Goal: Information Seeking & Learning: Learn about a topic

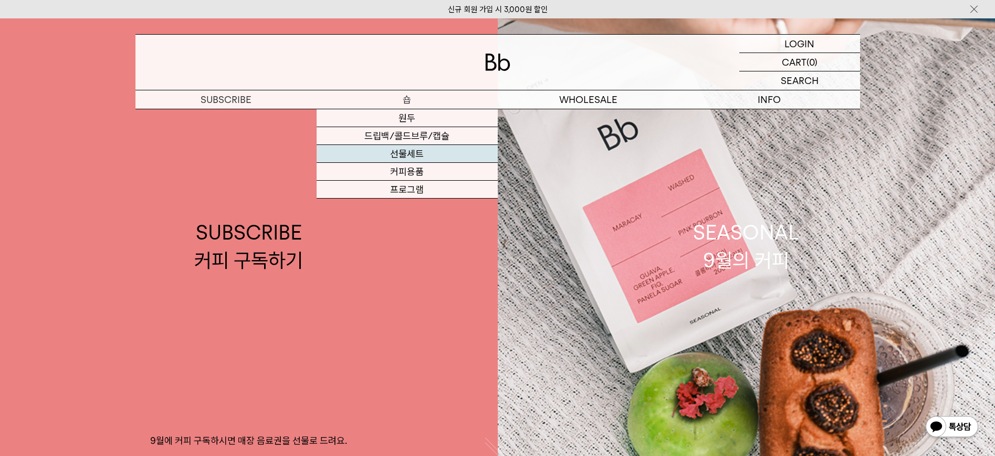
click at [419, 156] on link "선물세트" at bounding box center [407, 154] width 181 height 18
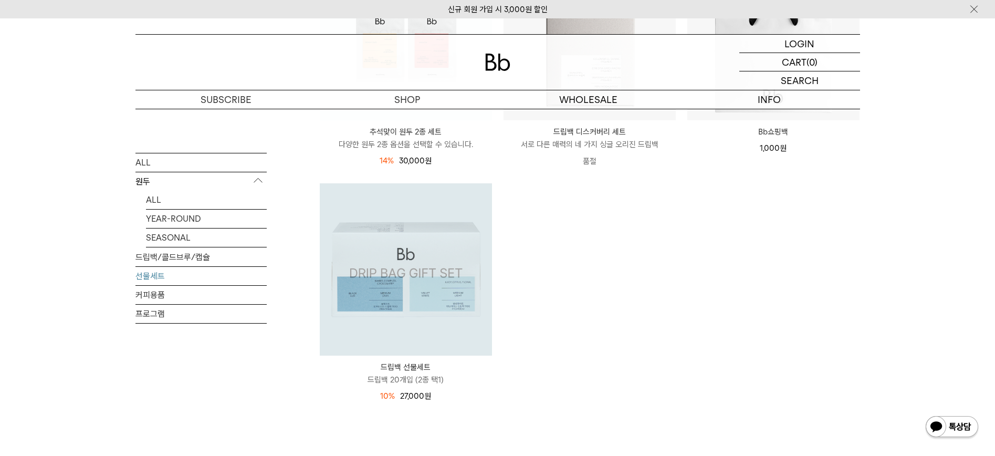
scroll to position [315, 0]
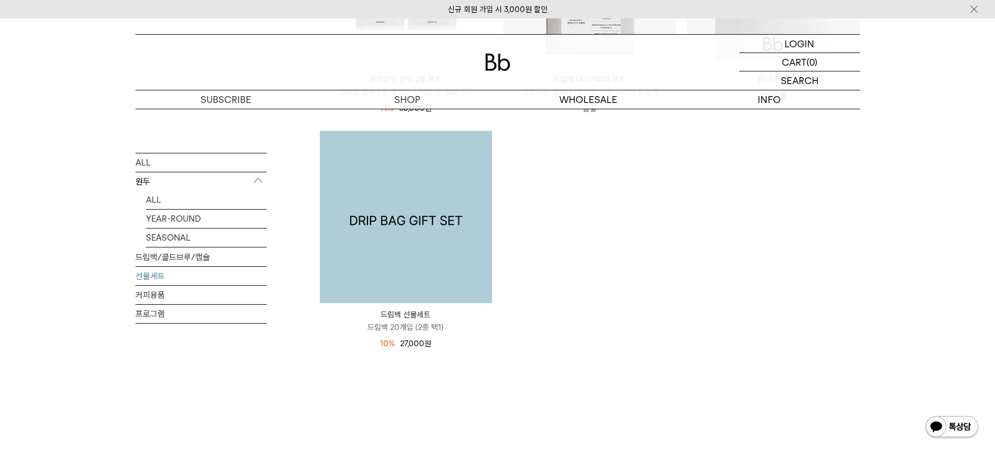
click at [428, 188] on img at bounding box center [406, 217] width 172 height 172
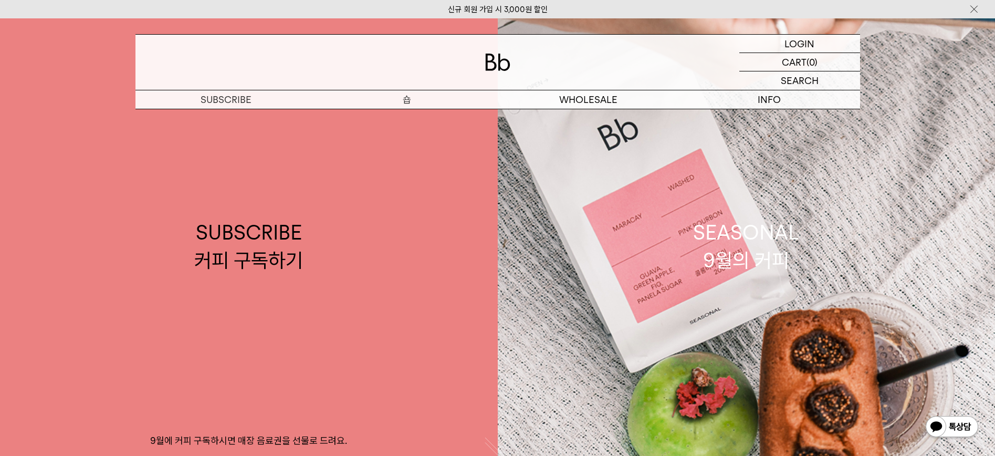
click at [405, 97] on p "숍" at bounding box center [407, 99] width 181 height 18
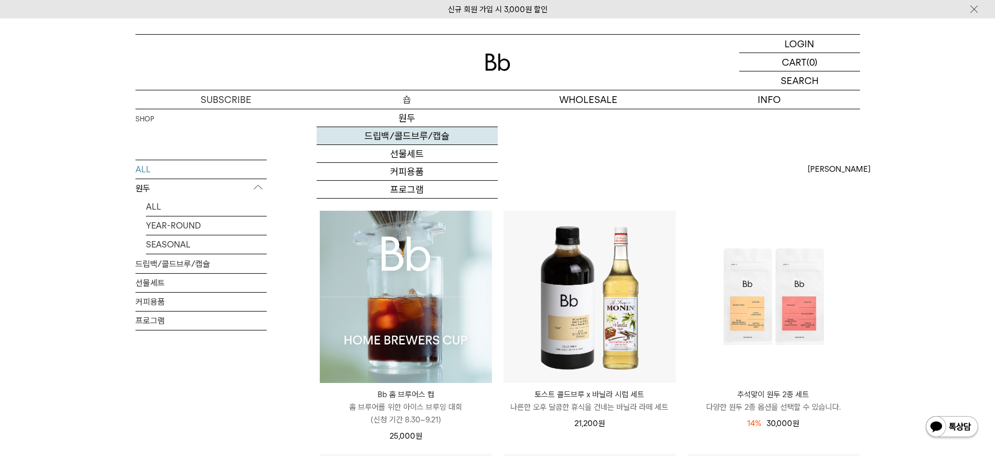
click at [409, 135] on link "드립백/콜드브루/캡슐" at bounding box center [407, 136] width 181 height 18
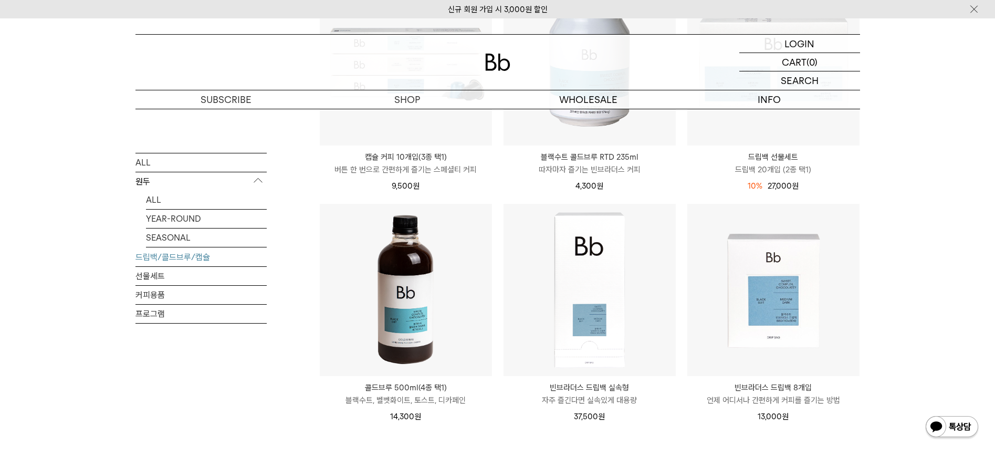
scroll to position [420, 0]
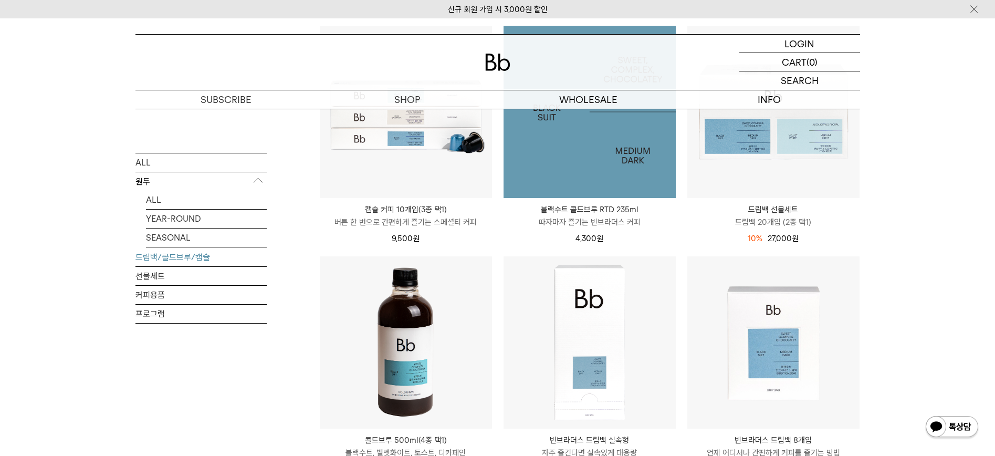
click at [595, 152] on img at bounding box center [590, 112] width 172 height 172
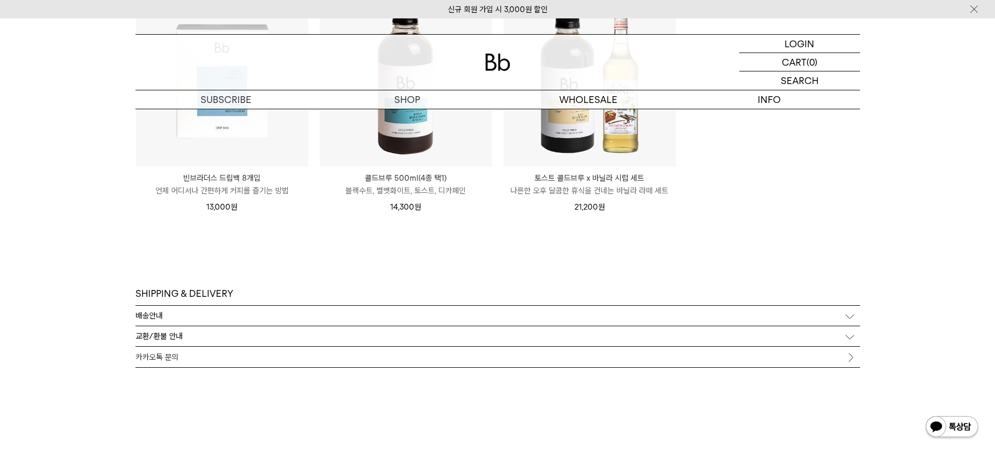
scroll to position [2783, 0]
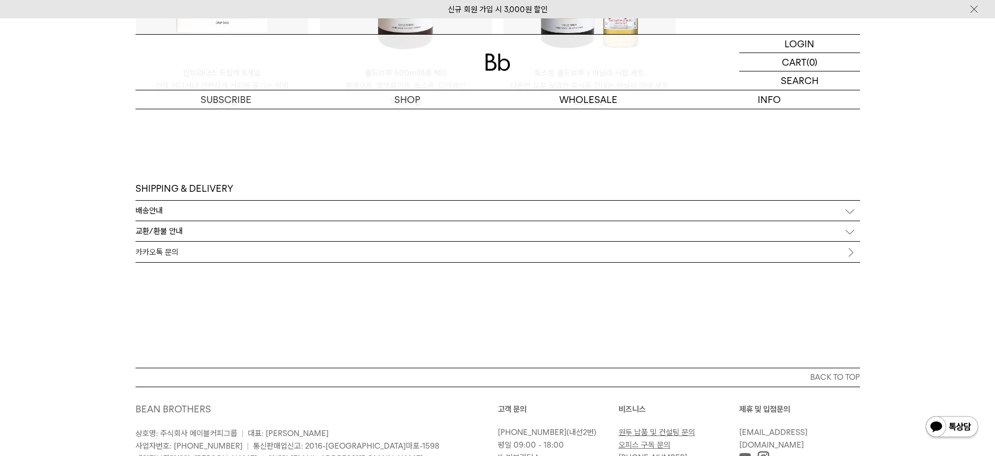
click at [851, 211] on div "배송안내" at bounding box center [497, 211] width 725 height 20
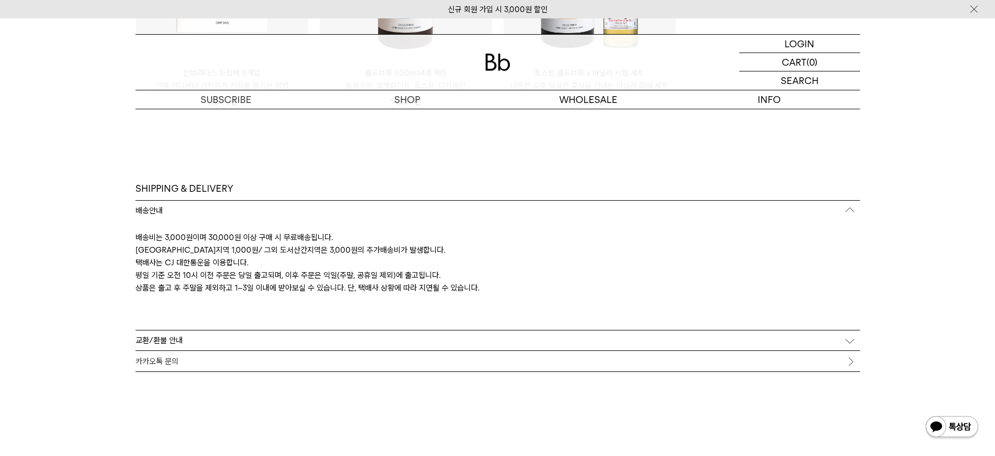
click at [845, 341] on div "교환/환불 안내" at bounding box center [497, 340] width 725 height 20
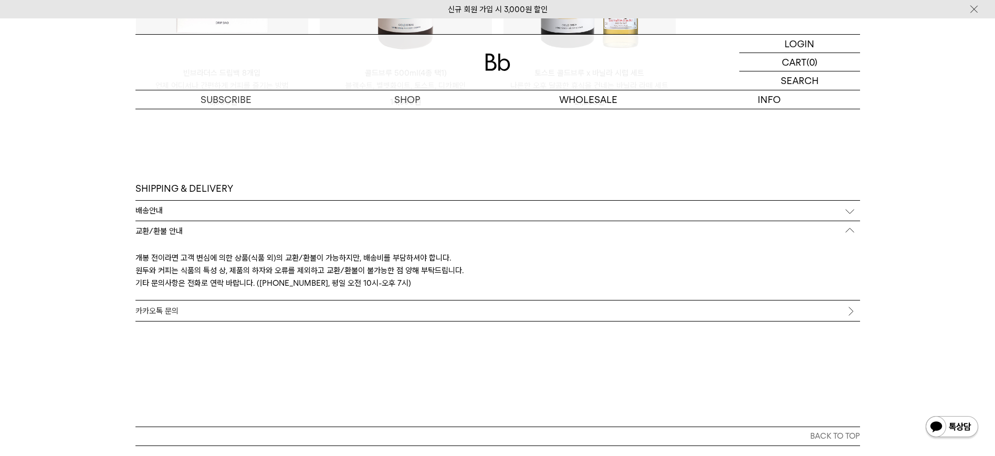
click at [850, 313] on link "카카오톡 문의" at bounding box center [497, 310] width 725 height 20
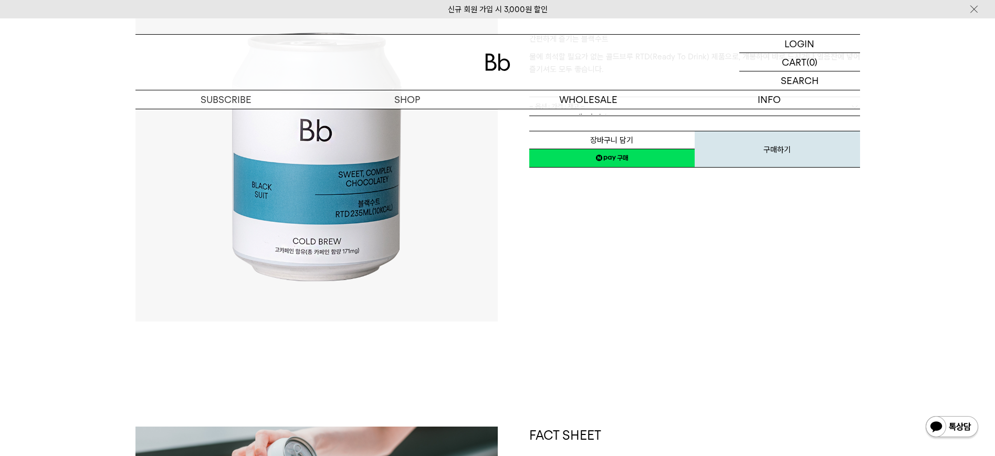
scroll to position [0, 0]
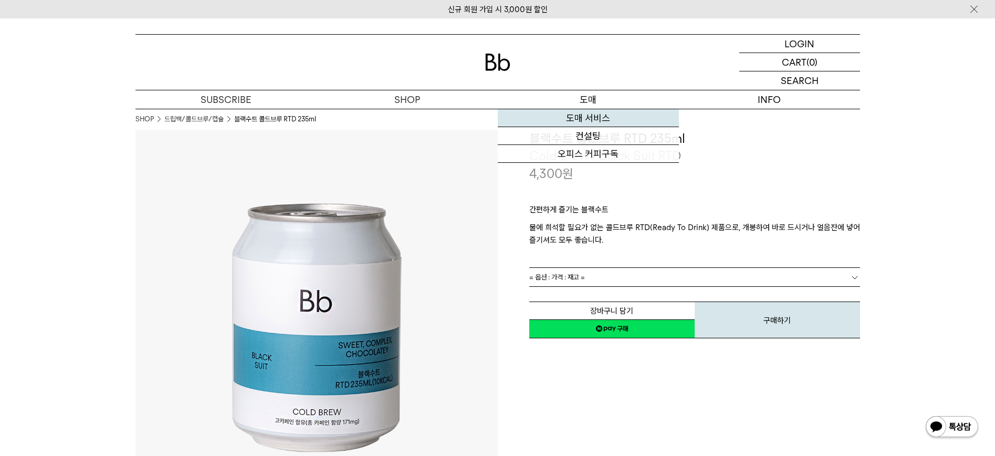
click at [606, 119] on link "도매 서비스" at bounding box center [588, 118] width 181 height 18
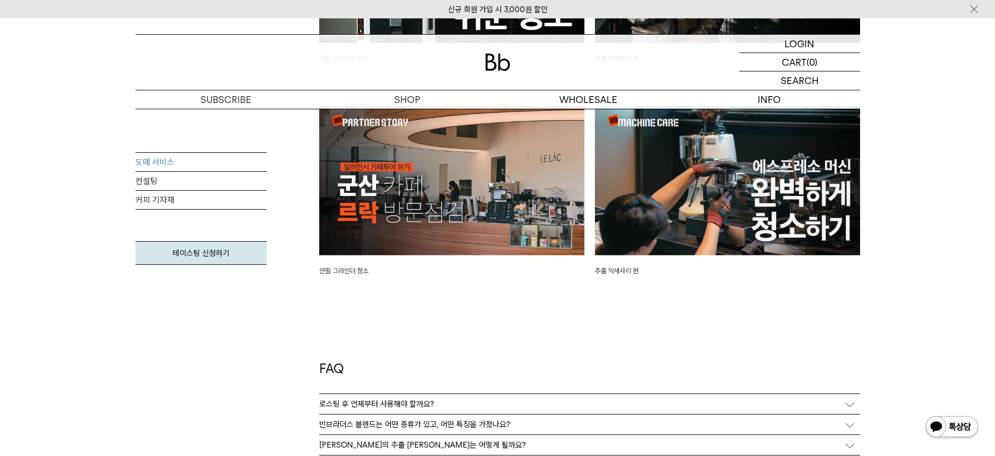
scroll to position [2311, 0]
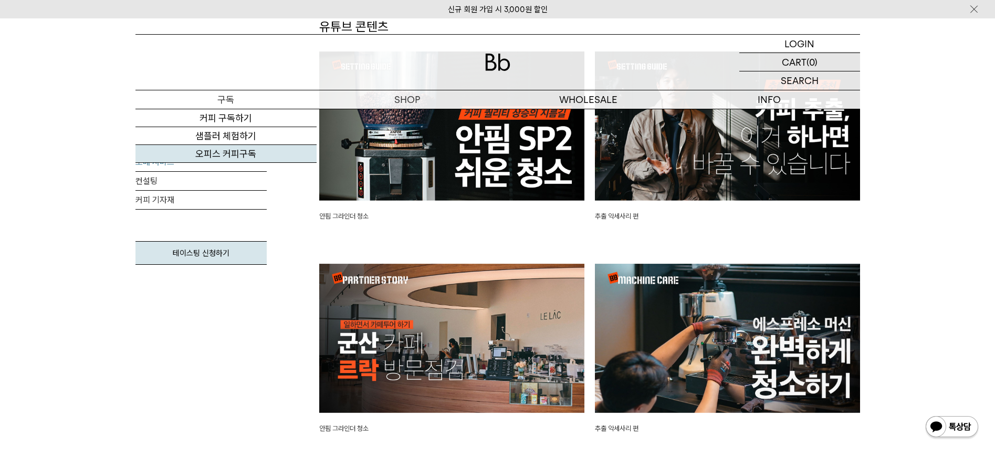
click at [237, 158] on link "오피스 커피구독" at bounding box center [225, 154] width 181 height 18
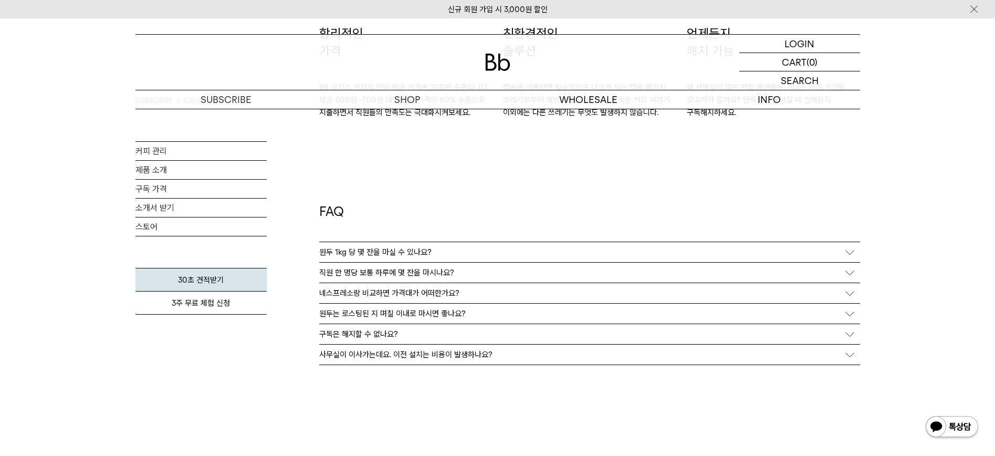
scroll to position [1891, 0]
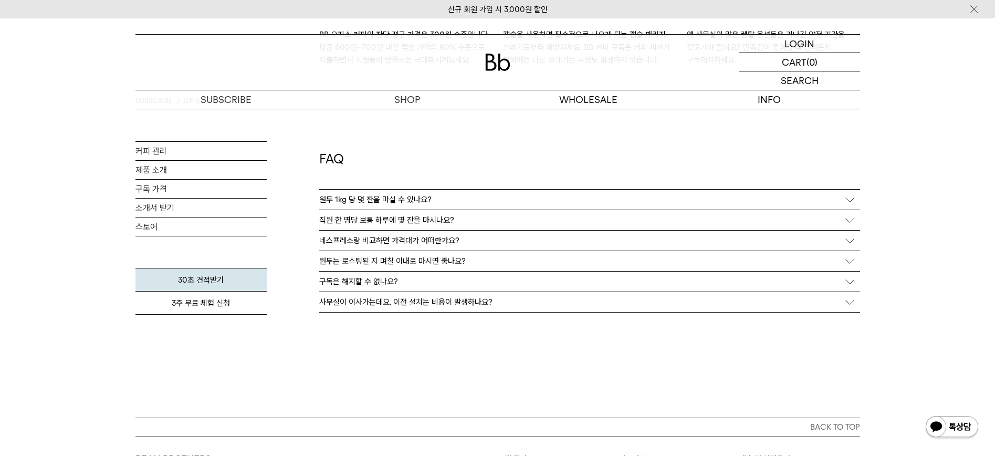
click at [666, 227] on div "직원 한 명당 보통 하루에 몇 잔을 마시나요?" at bounding box center [589, 220] width 541 height 20
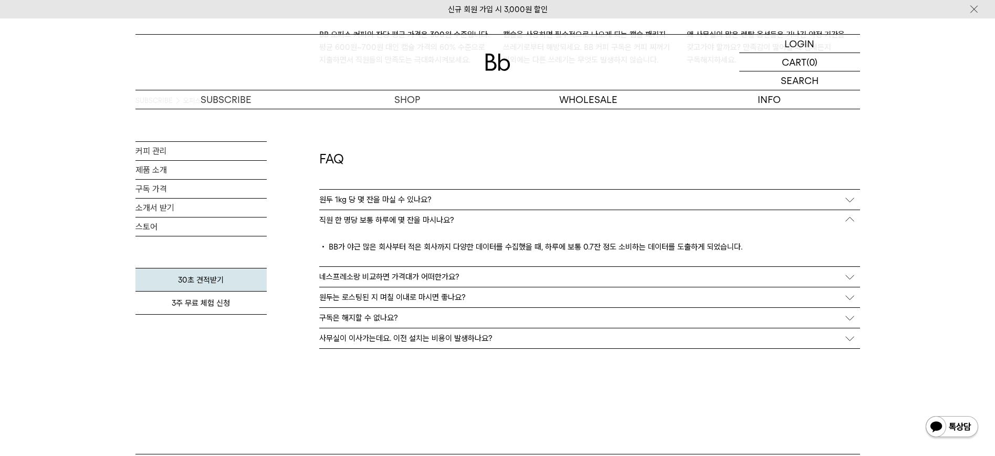
click at [664, 206] on div "원두 1kg 당 몇 잔을 마실 수 있나요?" at bounding box center [589, 200] width 541 height 20
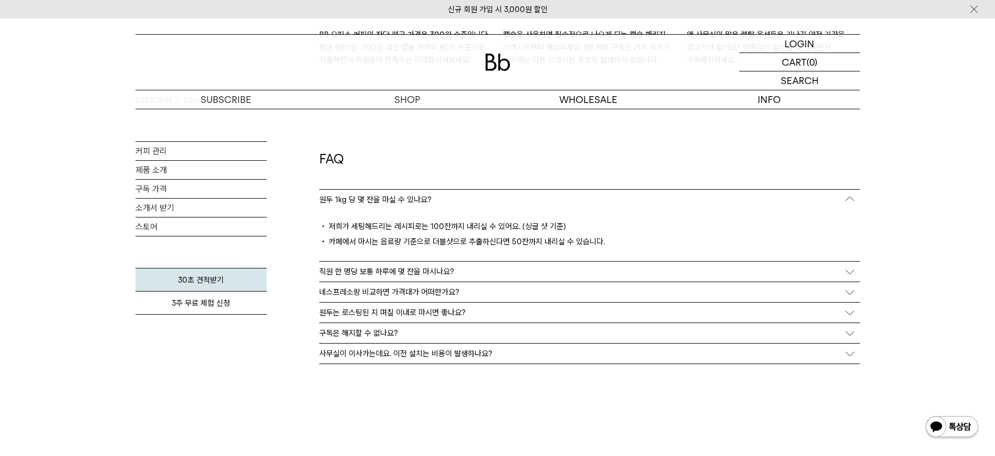
click at [448, 289] on p "네스프레소랑 비교하면 가격대가 어떠한가요?" at bounding box center [389, 291] width 140 height 9
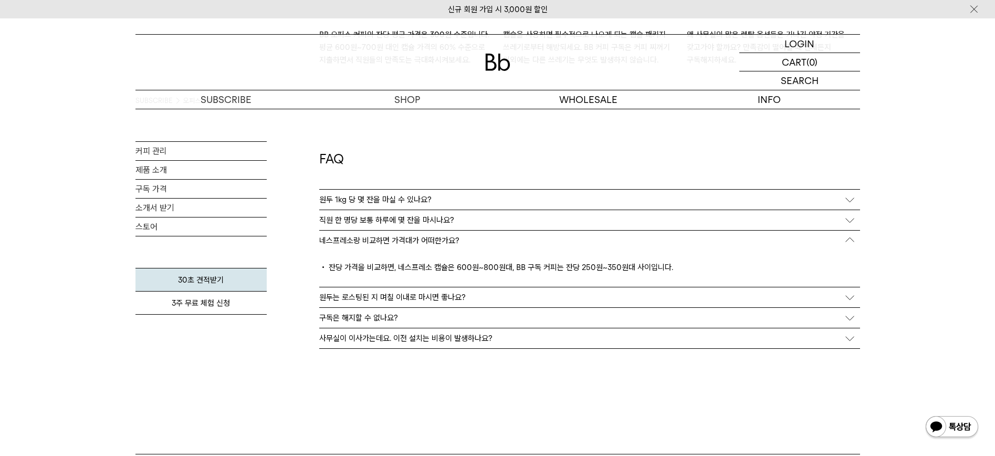
click at [448, 289] on div "원두는 로스팅된 지 며칠 이내로 마시면 좋나요?" at bounding box center [589, 297] width 541 height 20
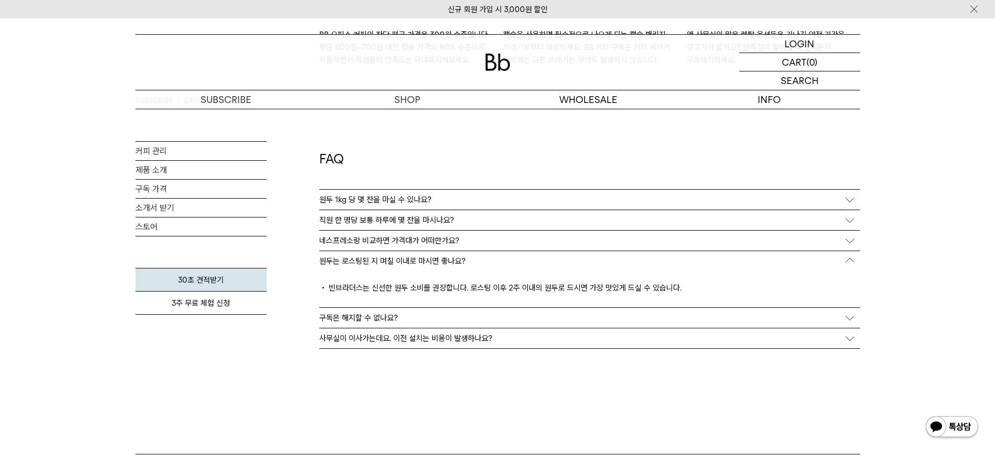
click at [448, 315] on div "구독은 해지할 수 없나요?" at bounding box center [589, 318] width 541 height 20
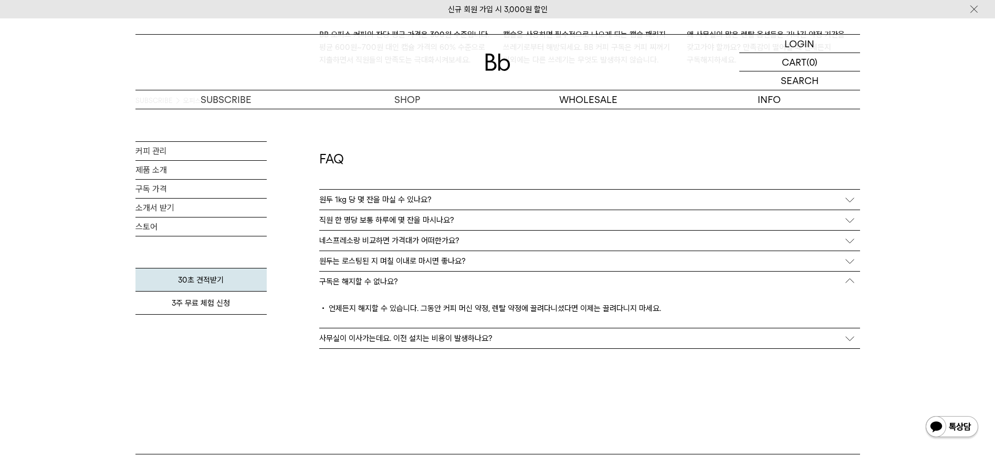
click at [448, 339] on p "사무실이 이사가는데요. 이전 설치는 비용이 발생하나요?" at bounding box center [405, 337] width 173 height 9
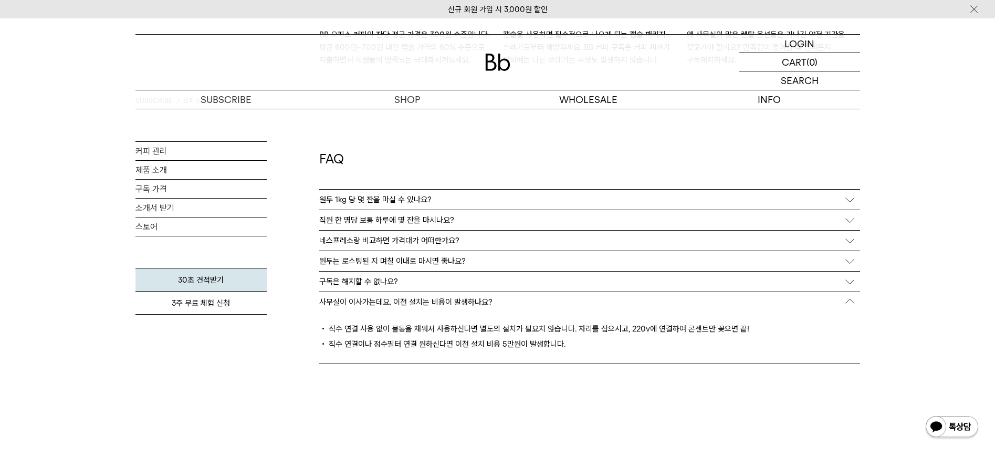
click at [467, 255] on div "원두는 로스팅된 지 며칠 이내로 마시면 좋나요?" at bounding box center [589, 261] width 541 height 20
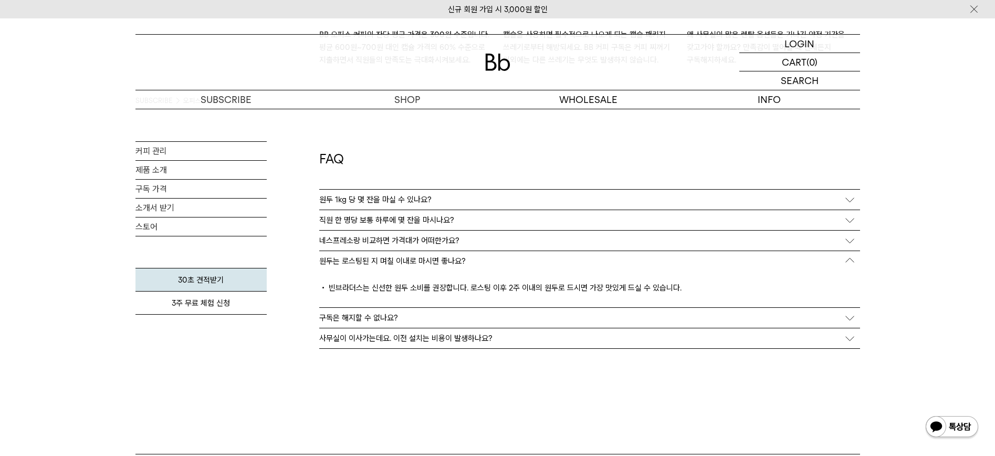
click at [468, 232] on div "네스프레소랑 비교하면 가격대가 어떠한가요?" at bounding box center [589, 241] width 541 height 20
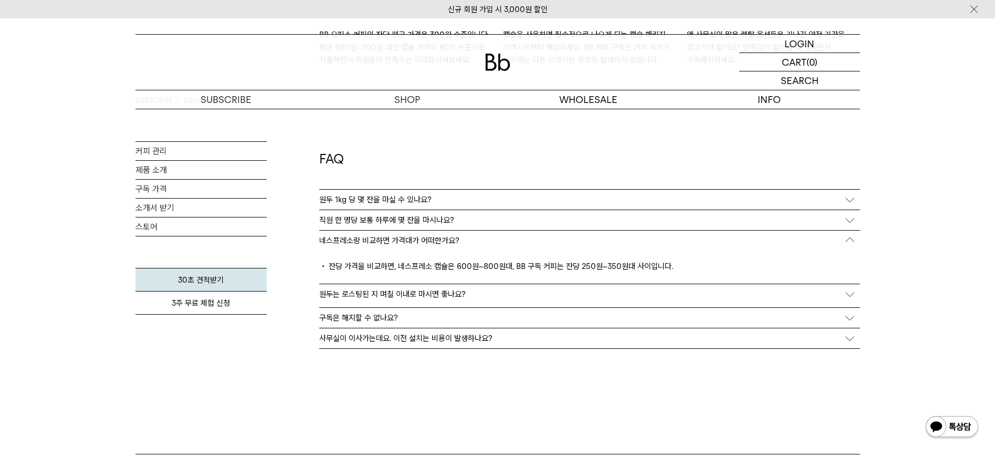
click at [478, 214] on div "직원 한 명당 보통 하루에 몇 잔을 마시나요?" at bounding box center [589, 220] width 541 height 20
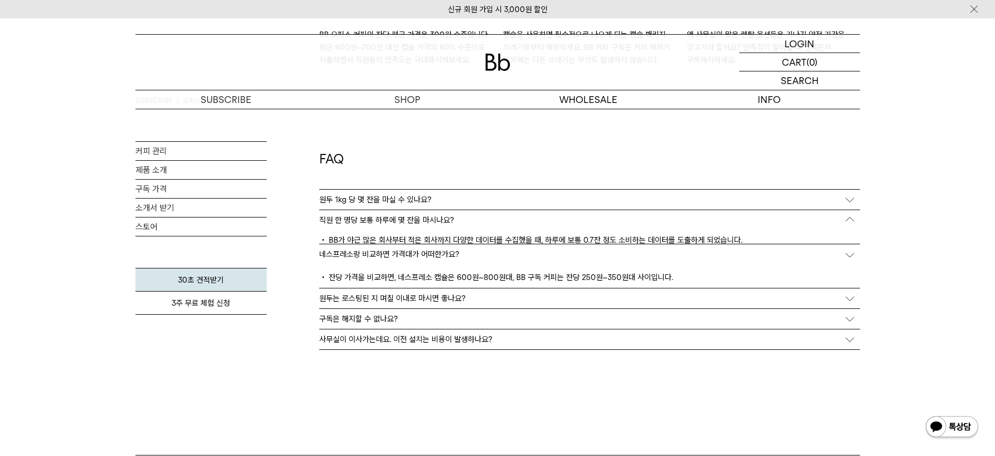
click at [478, 197] on div "원두 1kg 당 몇 잔을 마실 수 있나요?" at bounding box center [589, 200] width 541 height 20
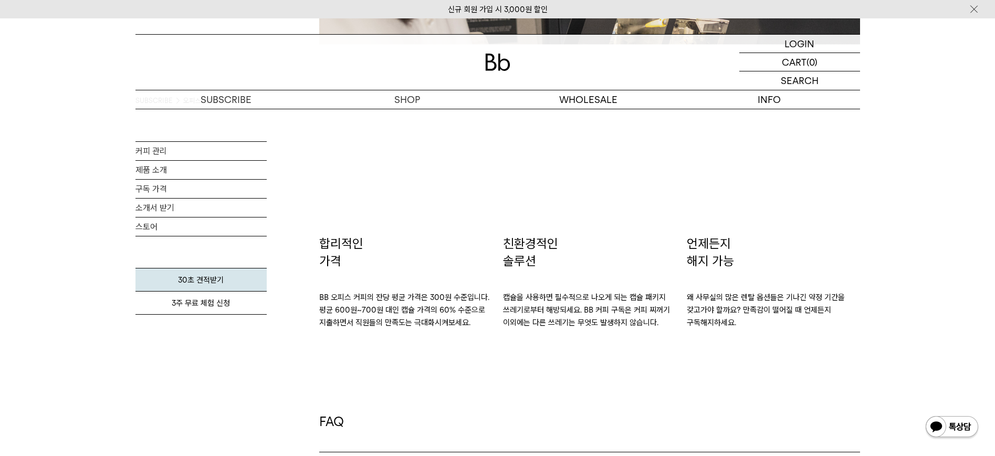
scroll to position [1523, 0]
